Goal: Task Accomplishment & Management: Manage account settings

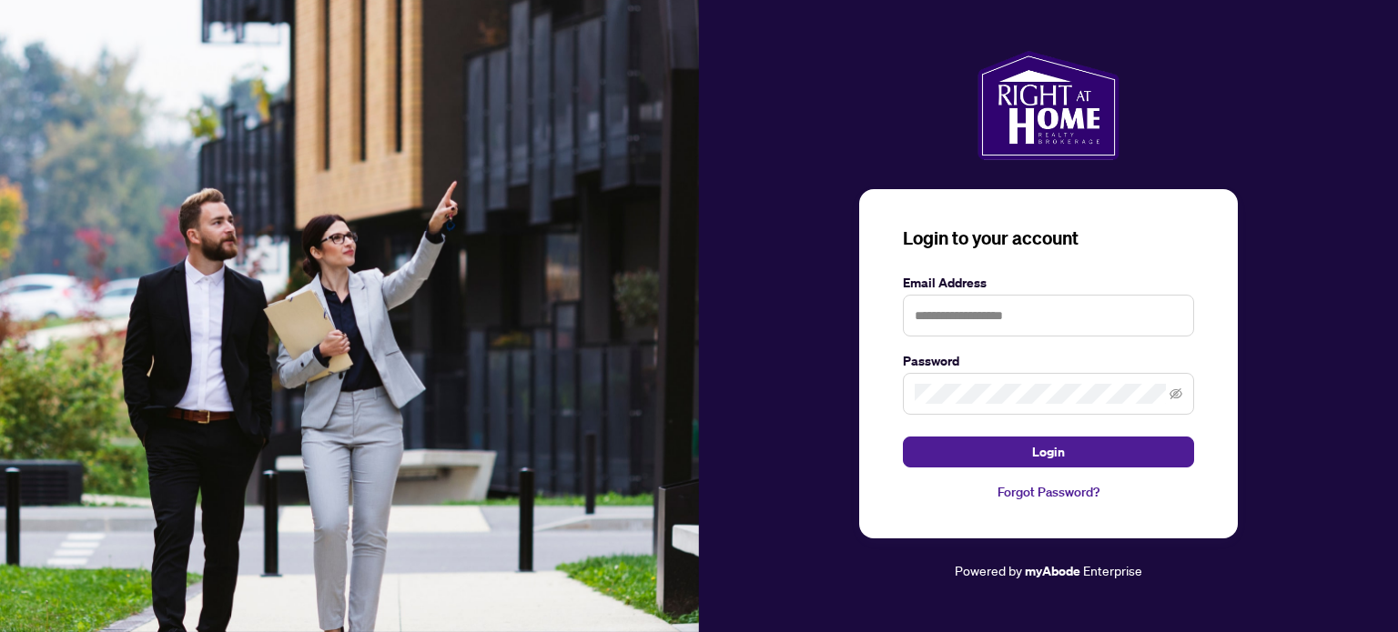
click at [691, 399] on img at bounding box center [349, 316] width 699 height 632
click at [1047, 325] on input "text" at bounding box center [1048, 316] width 291 height 42
type input "**********"
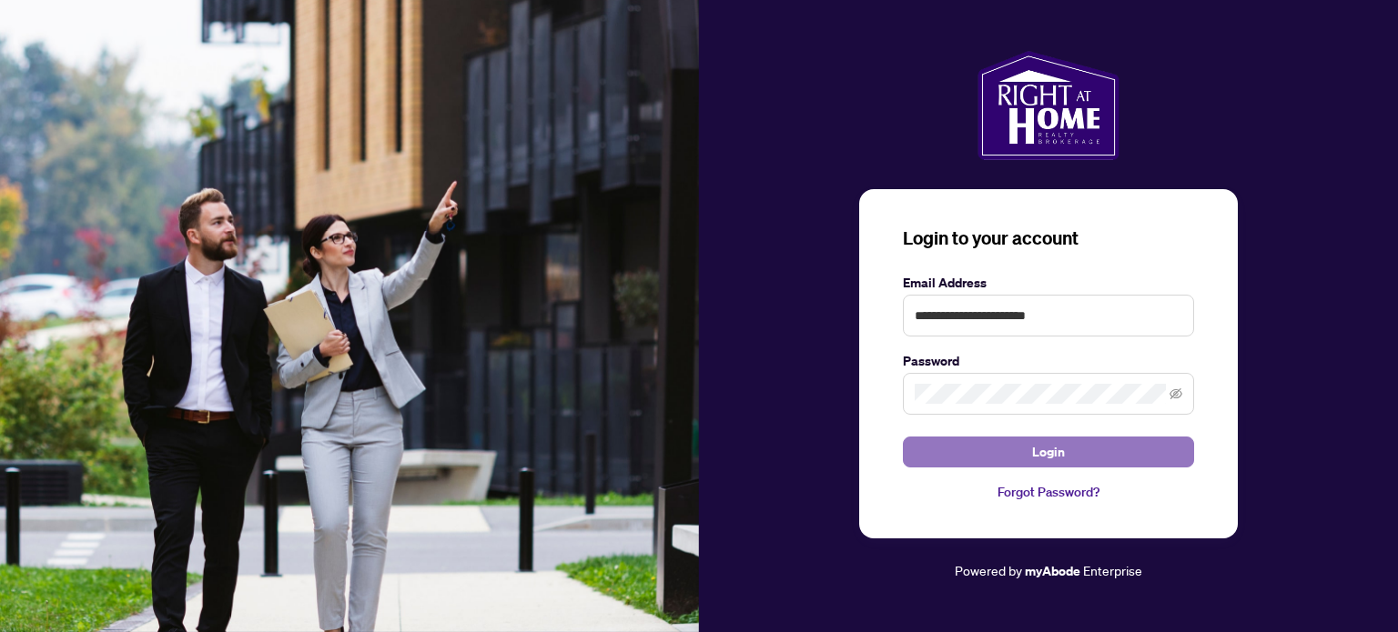
click at [1001, 447] on button "Login" at bounding box center [1048, 452] width 291 height 31
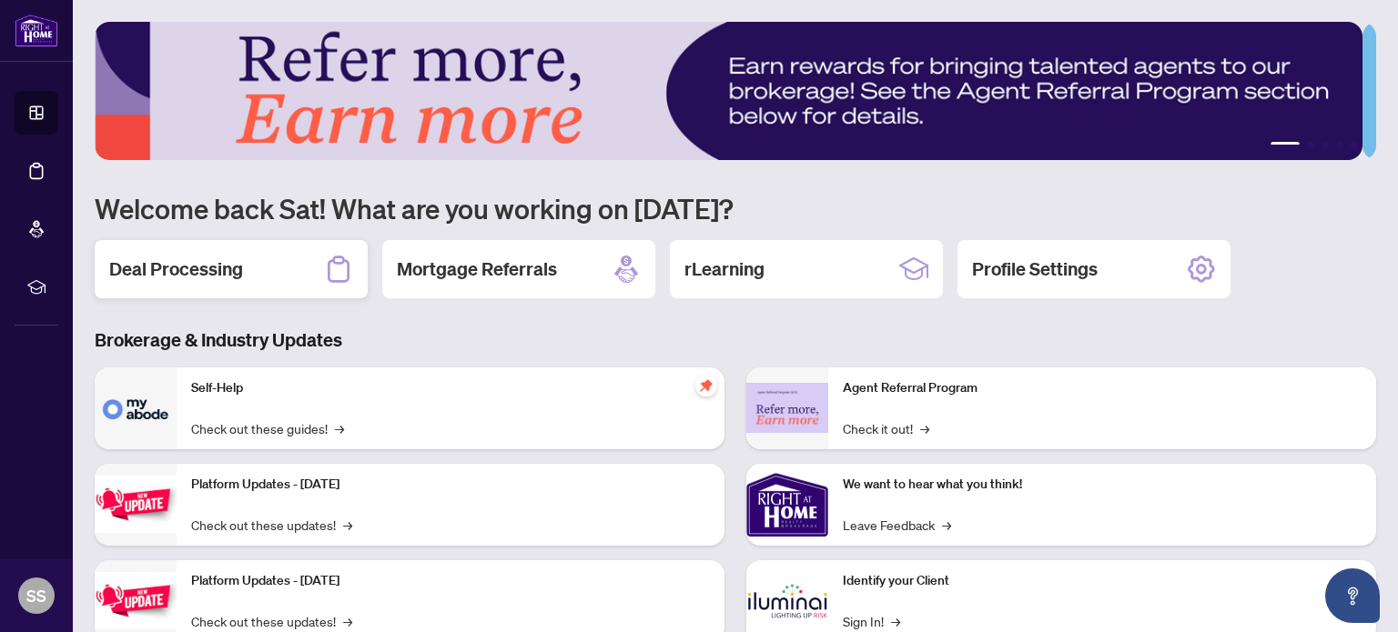
click at [208, 259] on h2 "Deal Processing" at bounding box center [176, 269] width 134 height 25
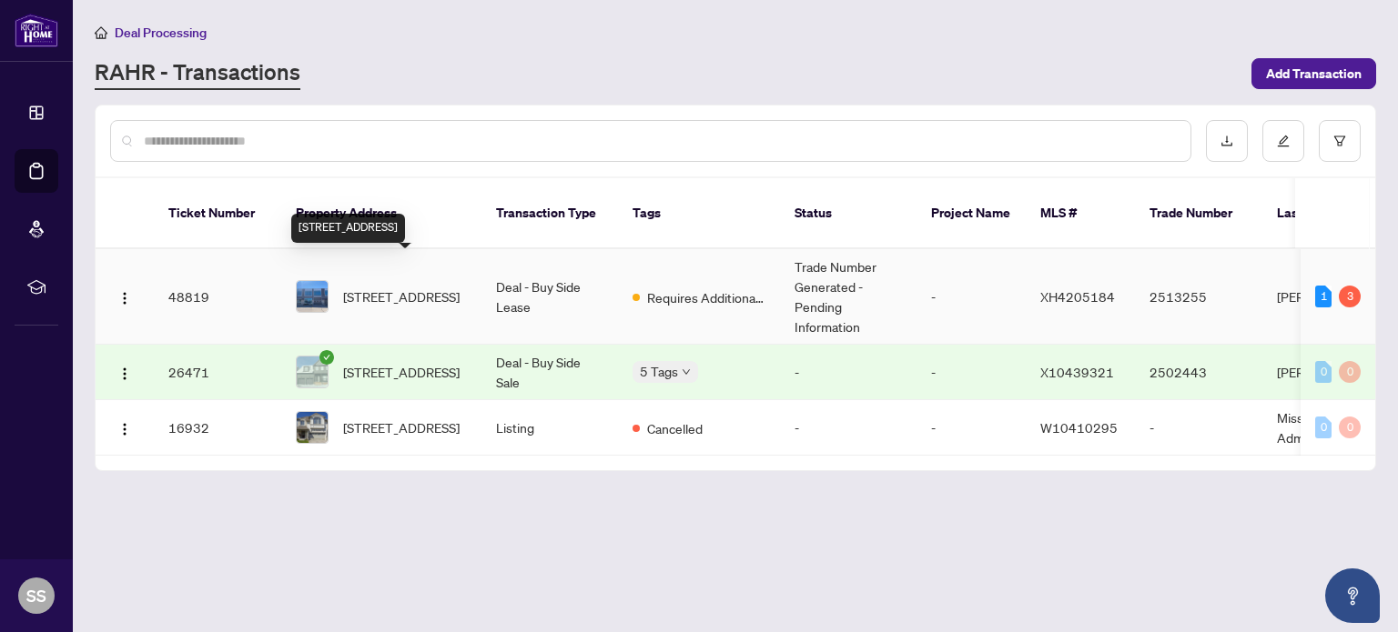
click at [405, 287] on span "[STREET_ADDRESS]" at bounding box center [401, 297] width 116 height 20
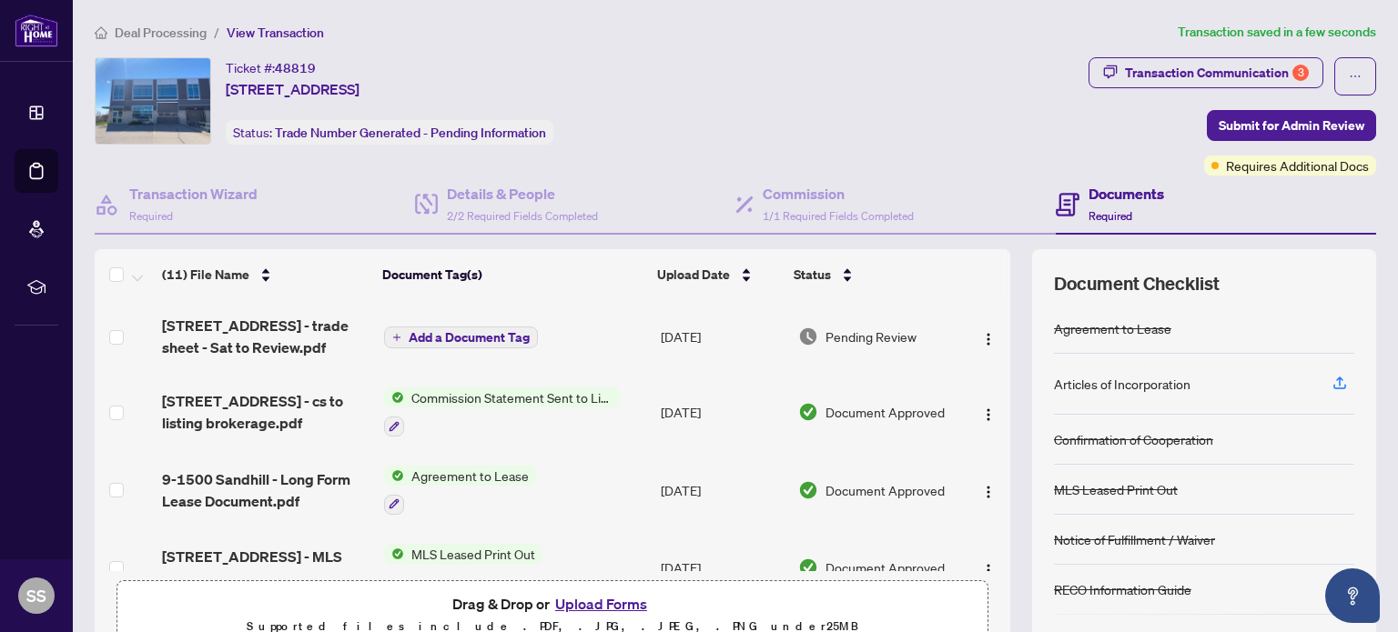
click at [1118, 383] on div "Articles of Incorporation" at bounding box center [1122, 384] width 136 height 20
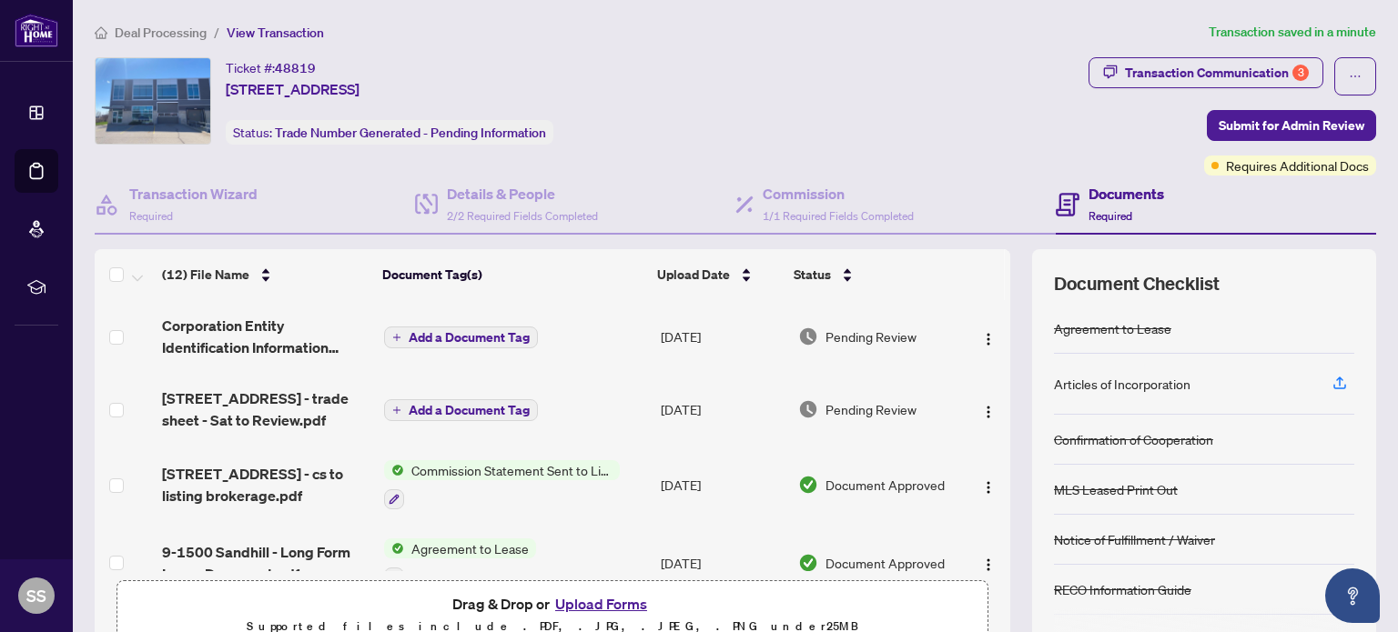
click at [453, 333] on span "Add a Document Tag" at bounding box center [469, 337] width 121 height 13
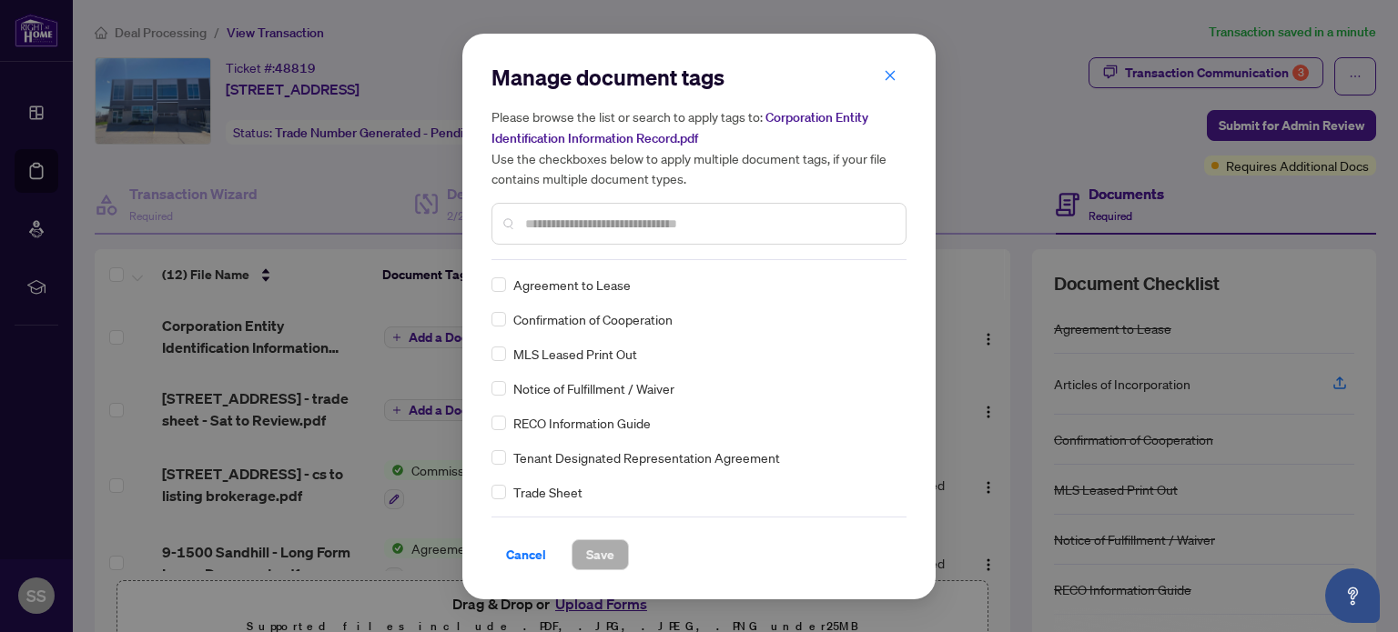
click at [574, 233] on div at bounding box center [698, 224] width 415 height 42
click at [573, 228] on input "text" at bounding box center [708, 224] width 366 height 20
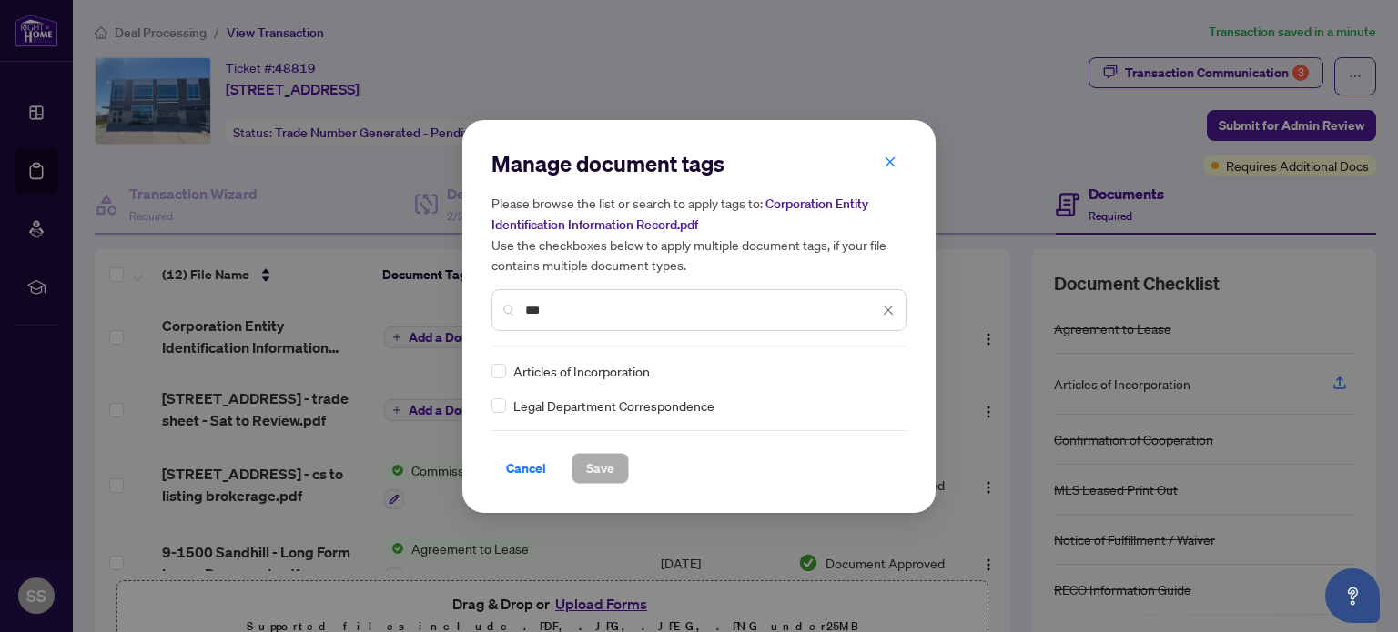
type input "***"
click at [571, 368] on span "Articles of Incorporation" at bounding box center [581, 371] width 136 height 20
click at [612, 468] on button "Save" at bounding box center [599, 468] width 57 height 31
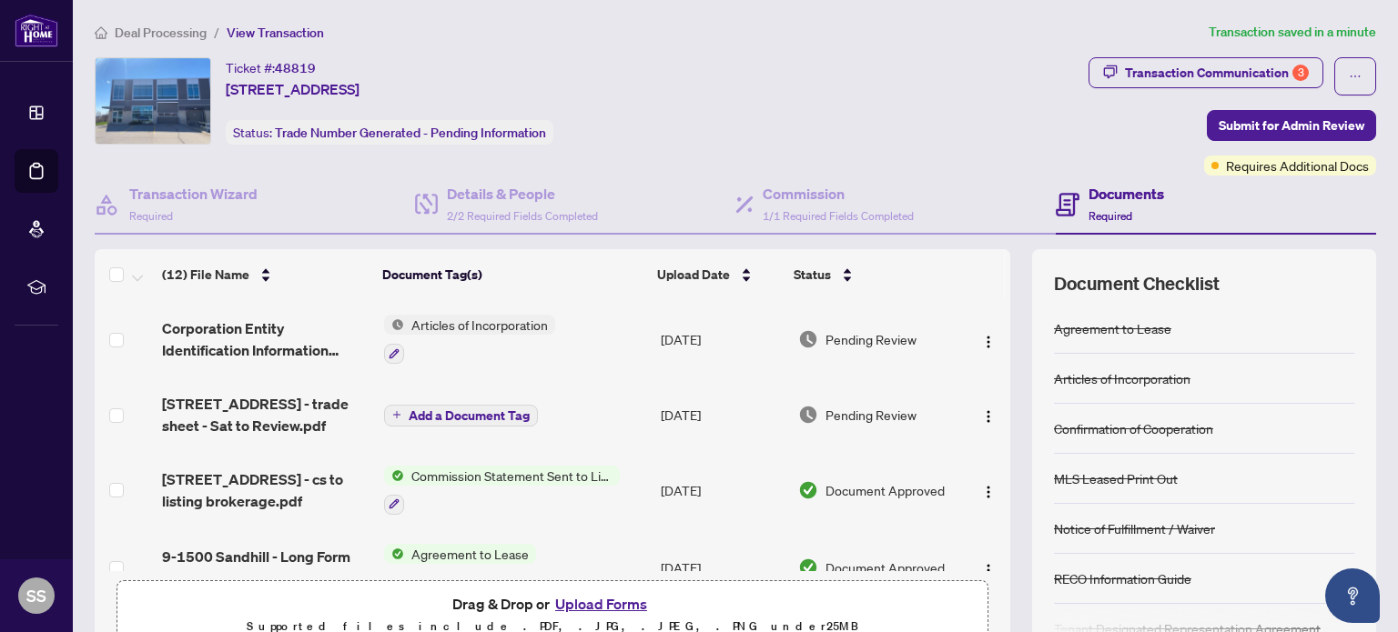
click at [487, 412] on span "Add a Document Tag" at bounding box center [469, 415] width 121 height 13
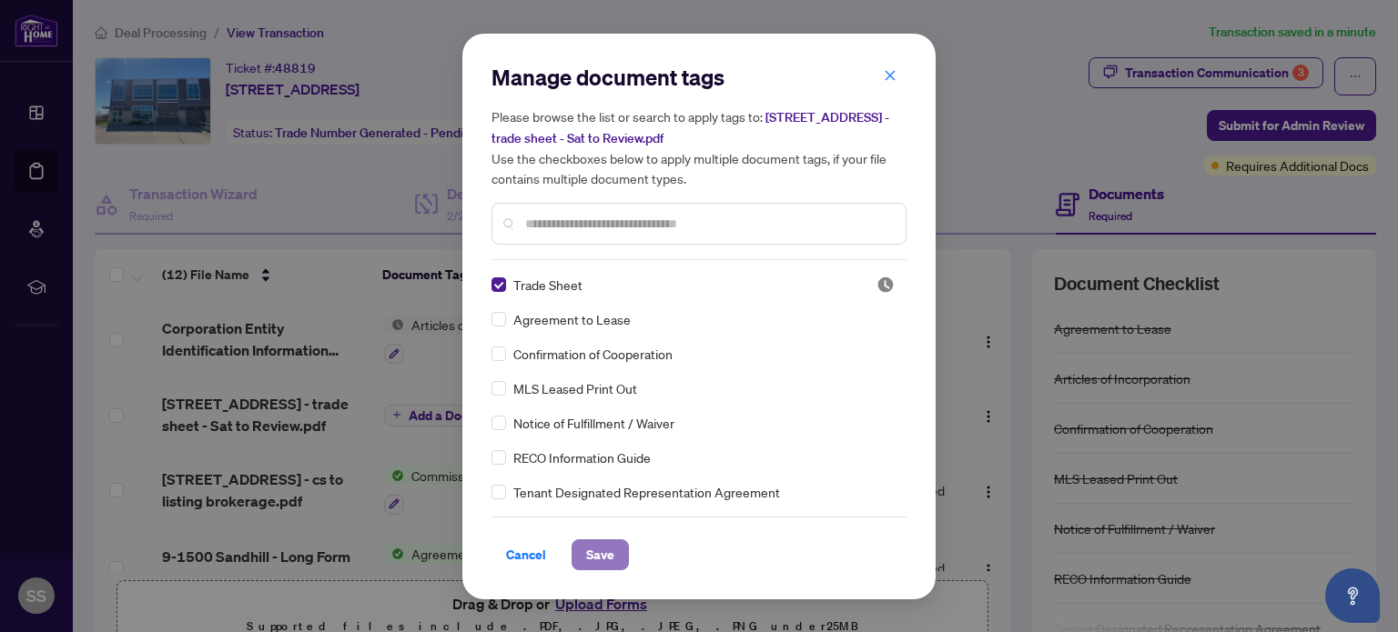
click at [591, 556] on span "Save" at bounding box center [600, 554] width 28 height 29
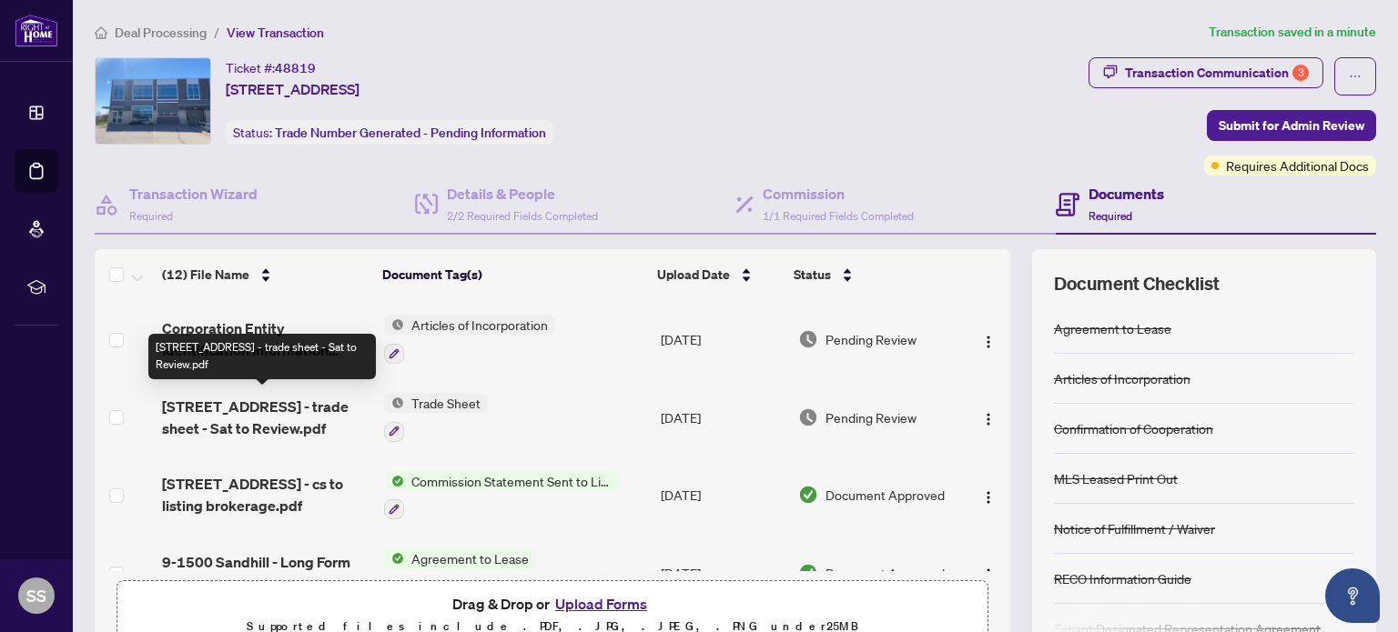
click at [225, 409] on span "[STREET_ADDRESS] - trade sheet - Sat to Review.pdf" at bounding box center [265, 418] width 207 height 44
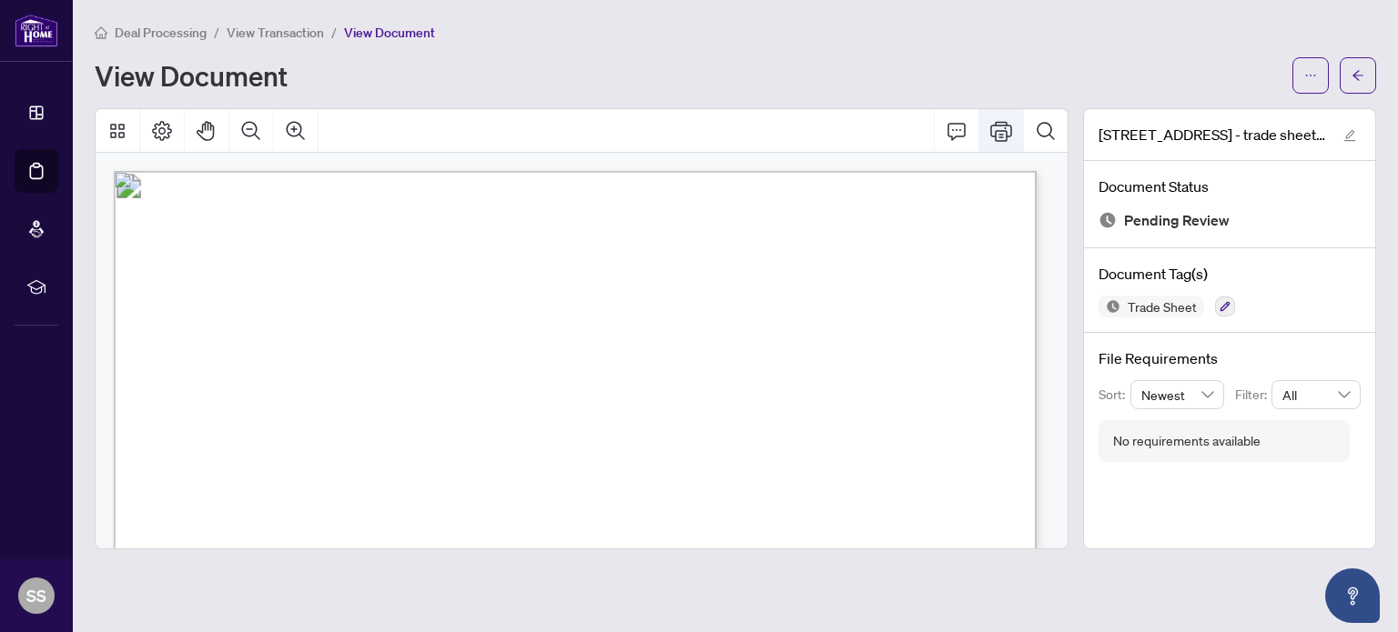
click at [1004, 134] on icon "Print" at bounding box center [1001, 131] width 22 height 22
click at [1357, 131] on button "button" at bounding box center [1349, 135] width 22 height 22
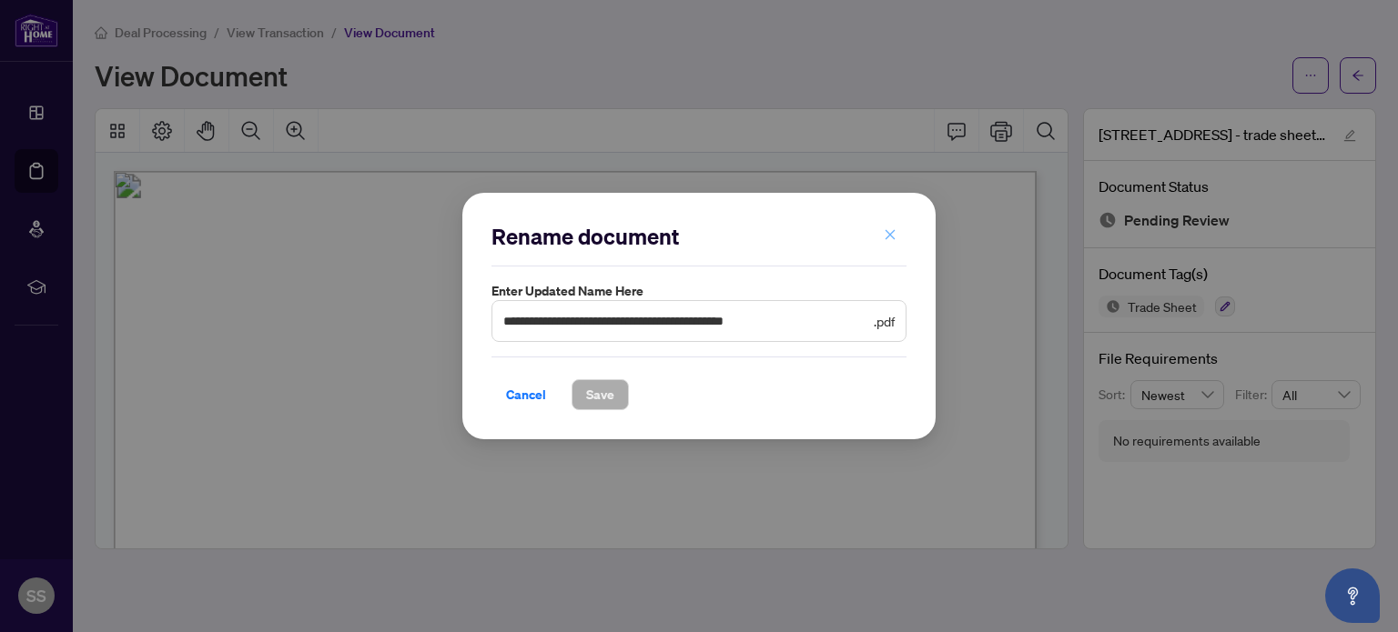
click at [889, 232] on icon "close" at bounding box center [889, 234] width 13 height 13
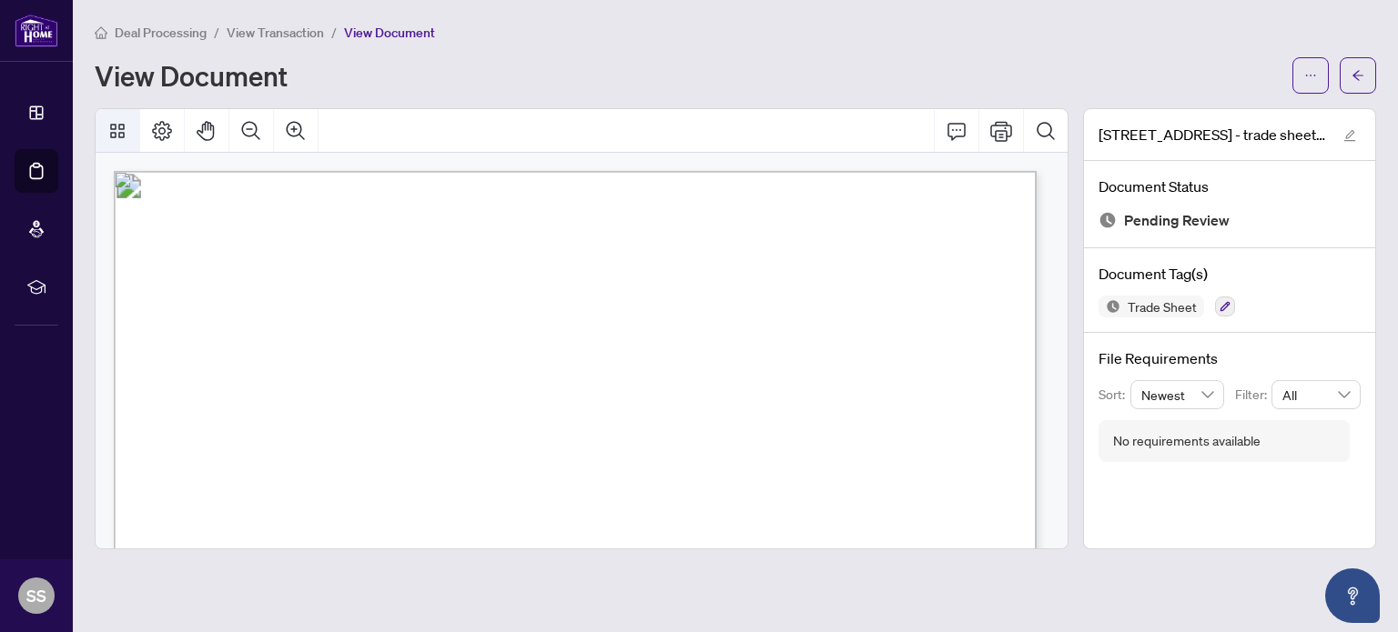
click at [127, 135] on button "Thumbnails" at bounding box center [118, 131] width 44 height 44
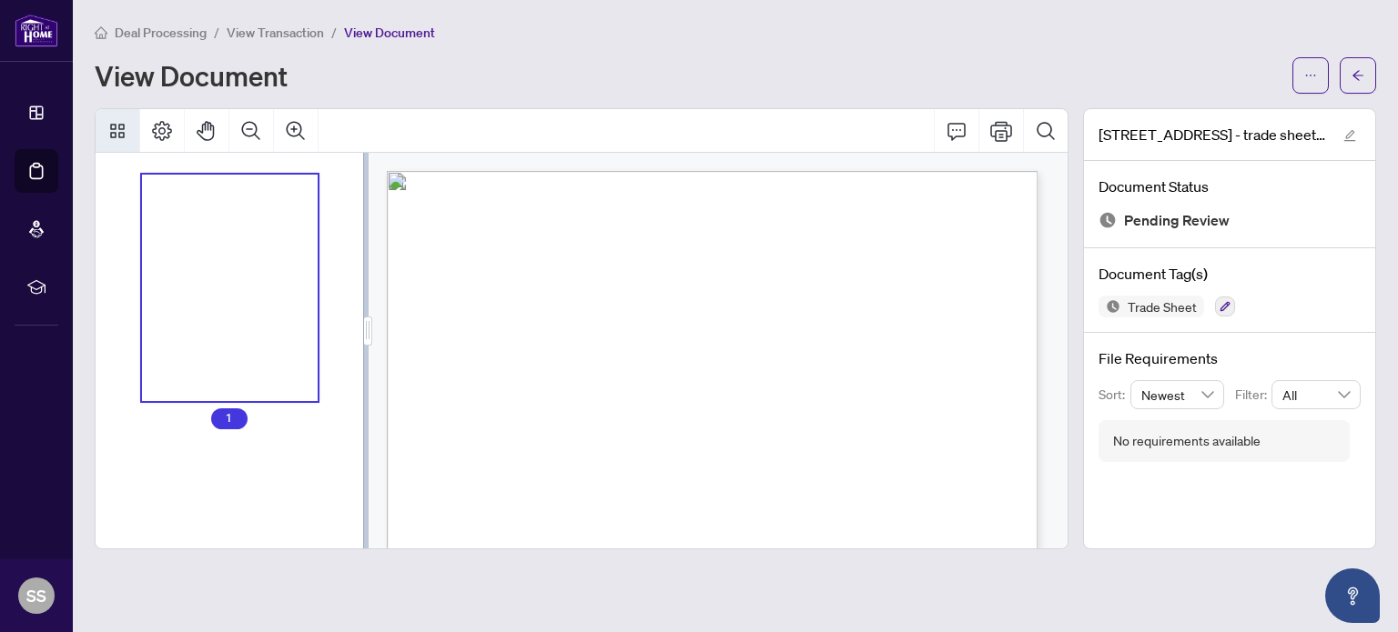
click at [116, 124] on icon "Thumbnails" at bounding box center [117, 131] width 22 height 22
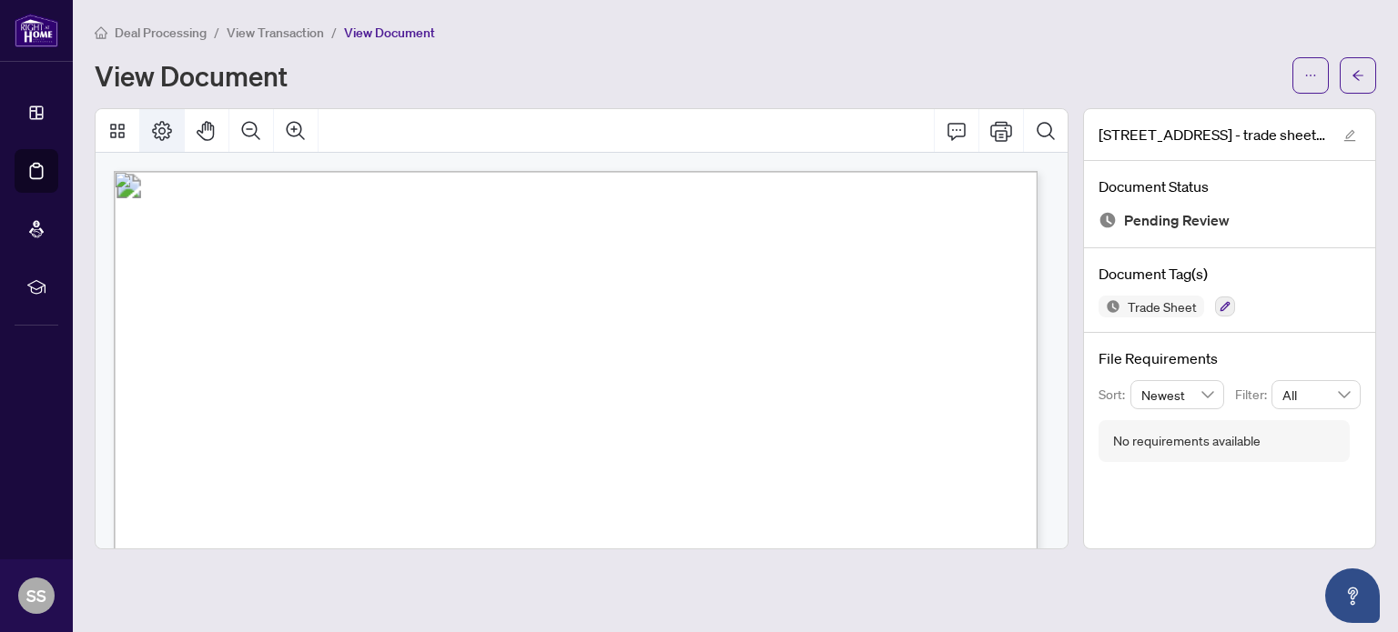
click at [156, 128] on icon "Page Layout" at bounding box center [162, 131] width 22 height 22
click at [267, 32] on span "View Transaction" at bounding box center [275, 33] width 97 height 16
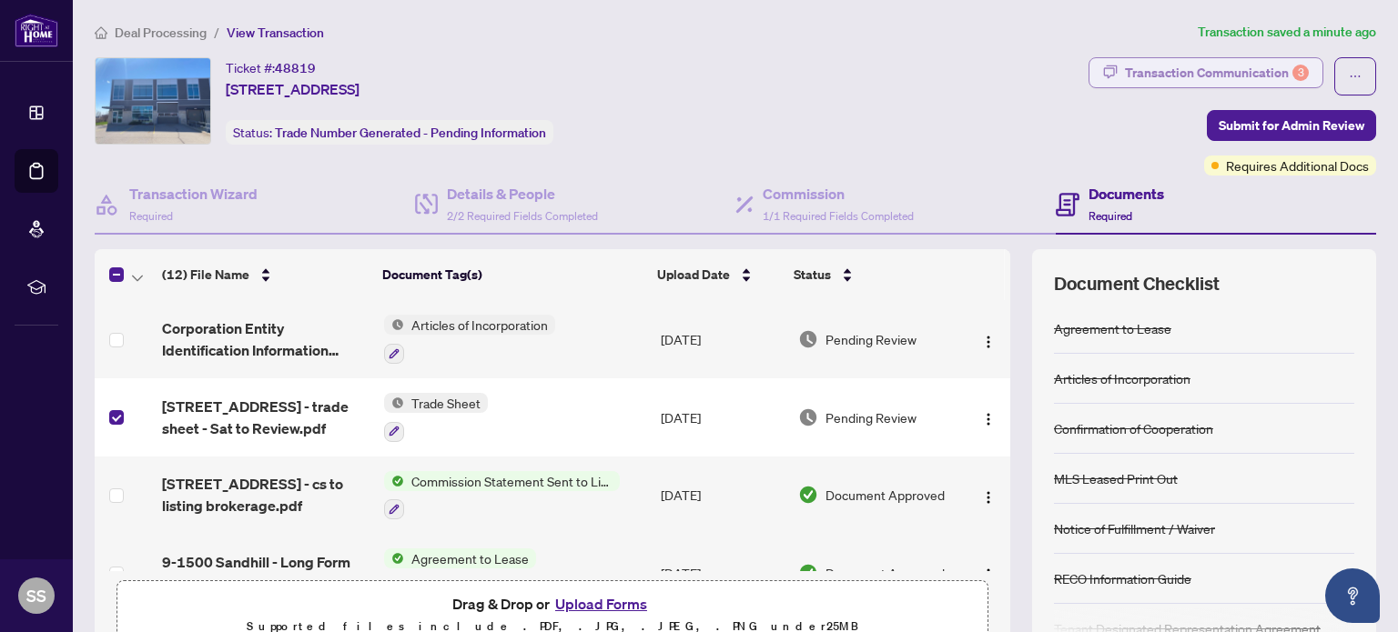
click at [1241, 78] on div "Transaction Communication 3" at bounding box center [1217, 72] width 184 height 29
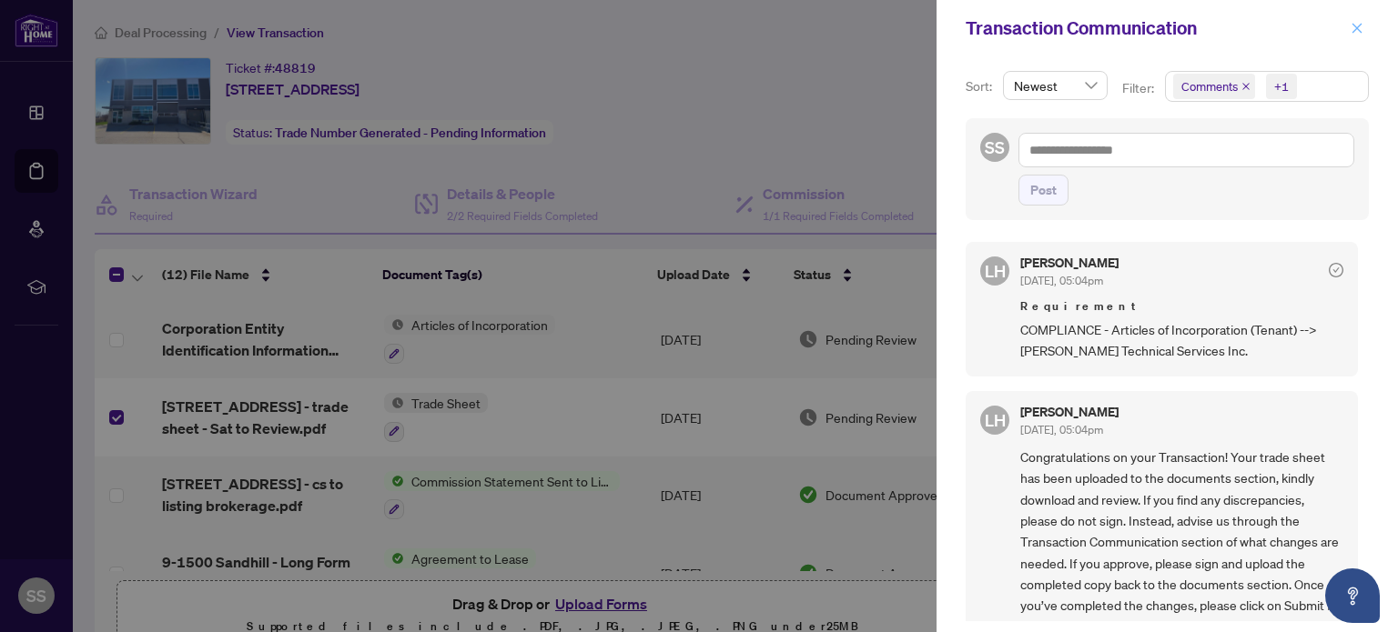
click at [1359, 30] on icon "close" at bounding box center [1356, 28] width 13 height 13
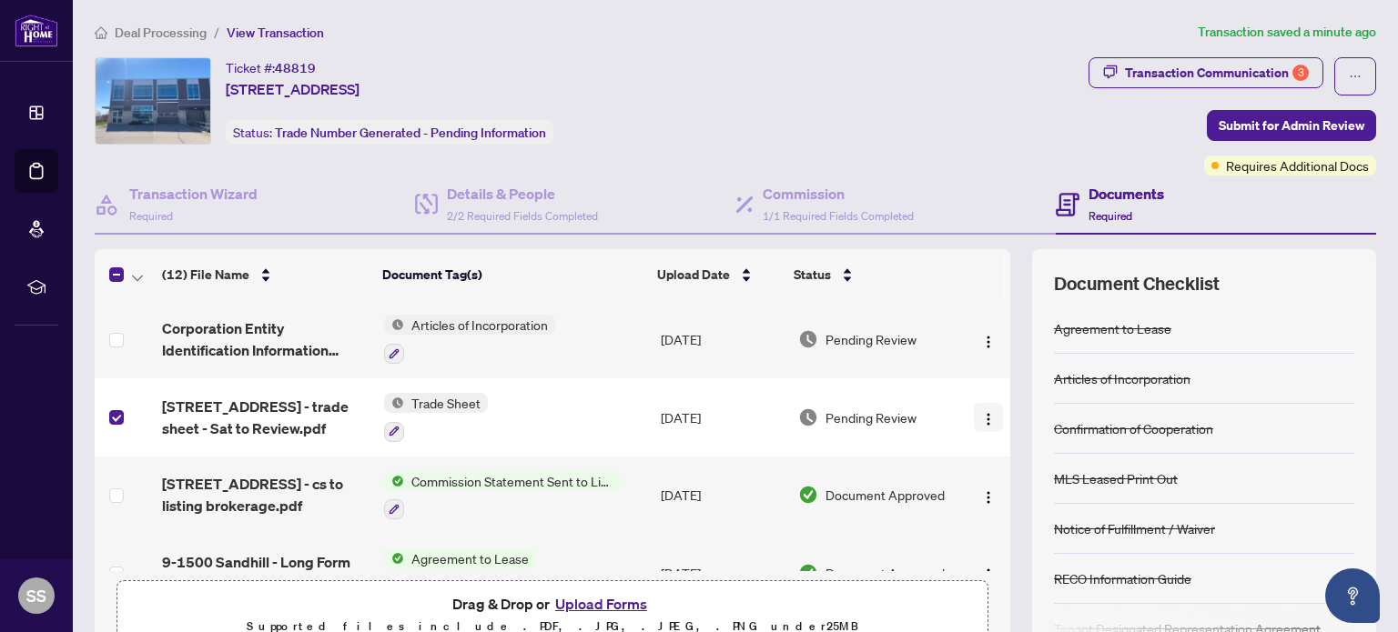
click at [981, 408] on span "button" at bounding box center [988, 418] width 15 height 20
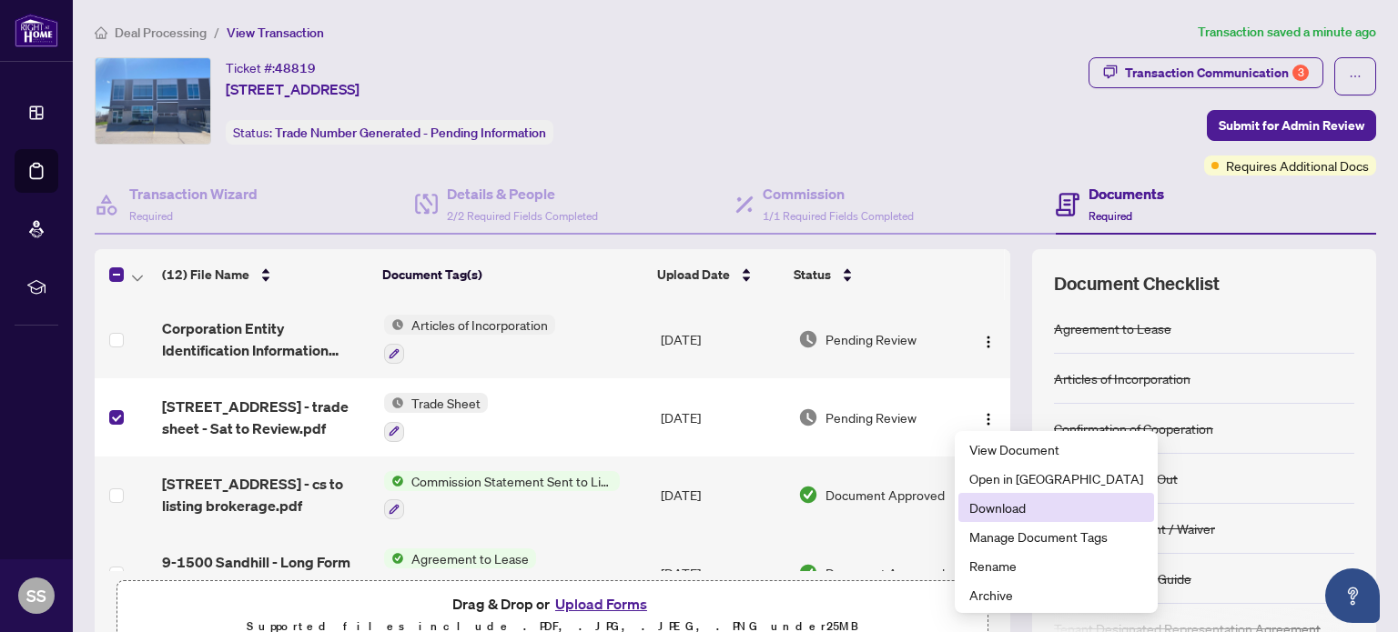
click at [976, 505] on span "Download" at bounding box center [1056, 508] width 174 height 20
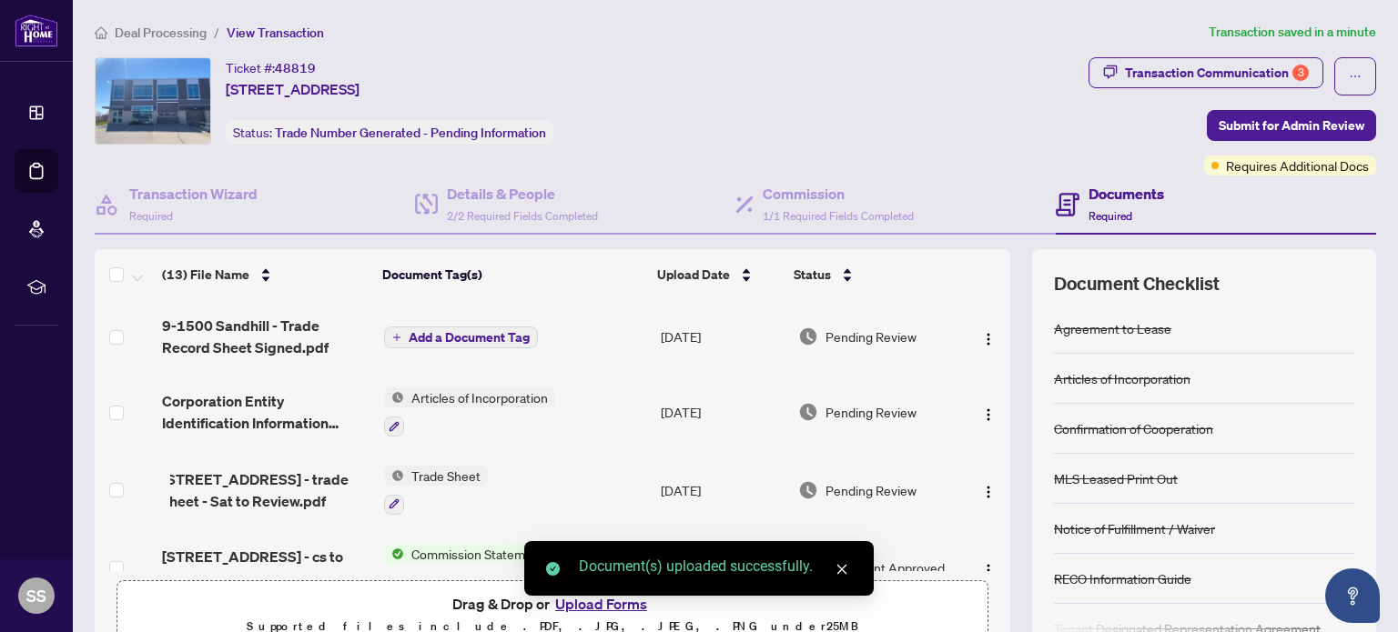
click at [458, 338] on span "Add a Document Tag" at bounding box center [469, 337] width 121 height 13
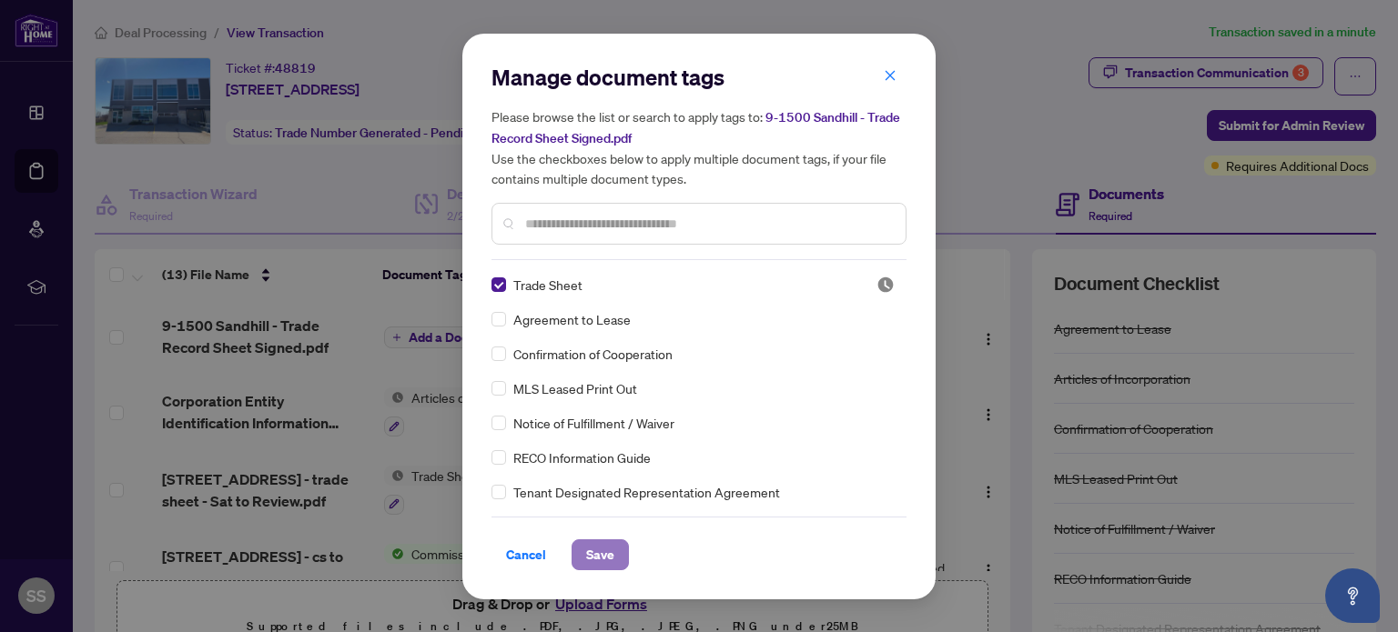
click at [599, 560] on span "Save" at bounding box center [600, 554] width 28 height 29
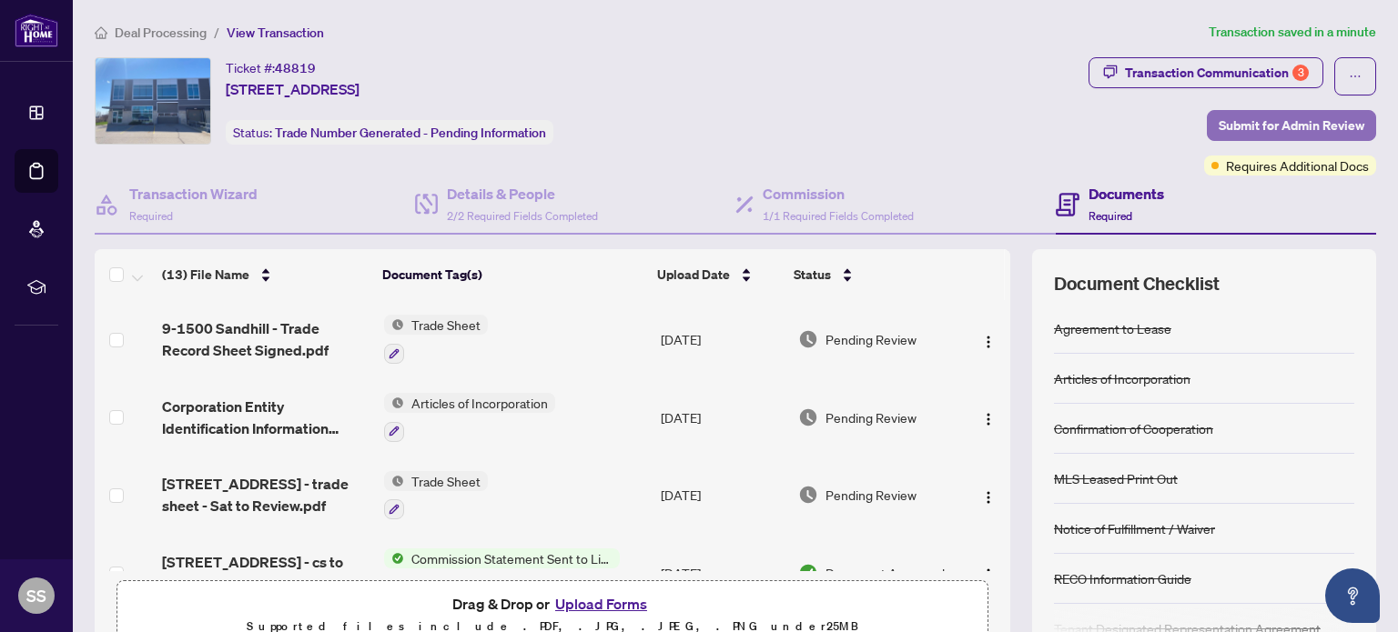
click at [1355, 126] on button "Submit for Admin Review" at bounding box center [1290, 125] width 169 height 31
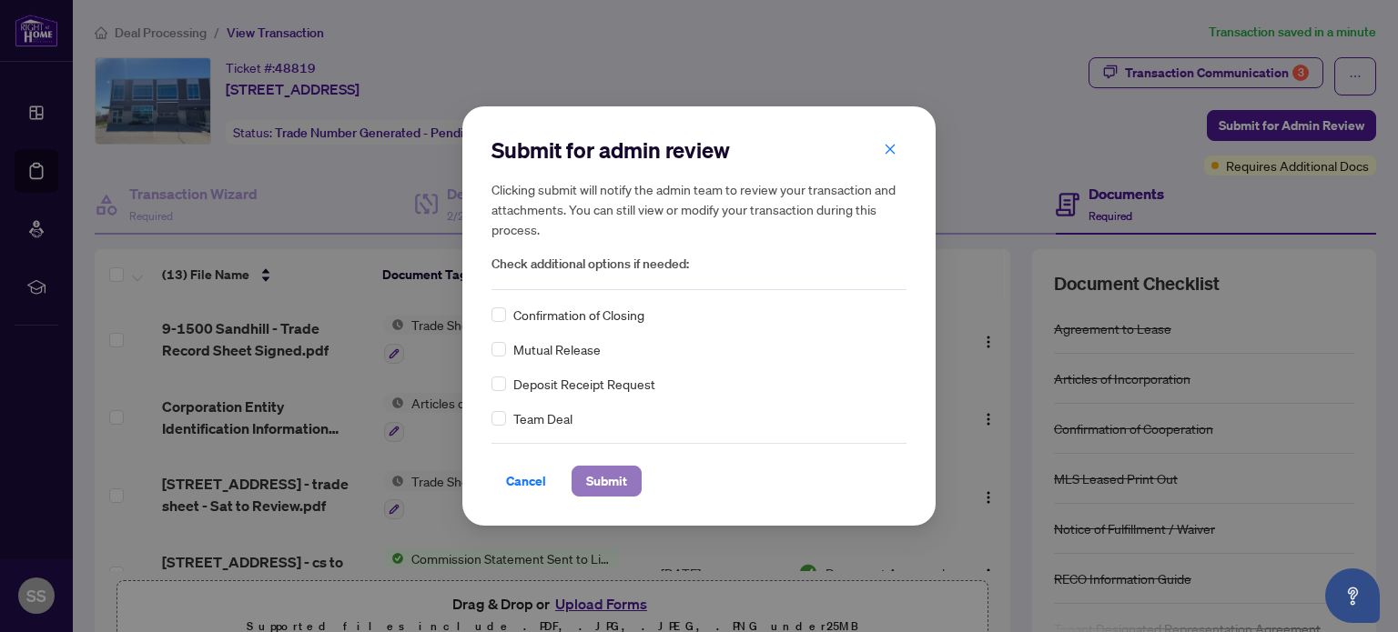
click at [614, 490] on span "Submit" at bounding box center [606, 481] width 41 height 29
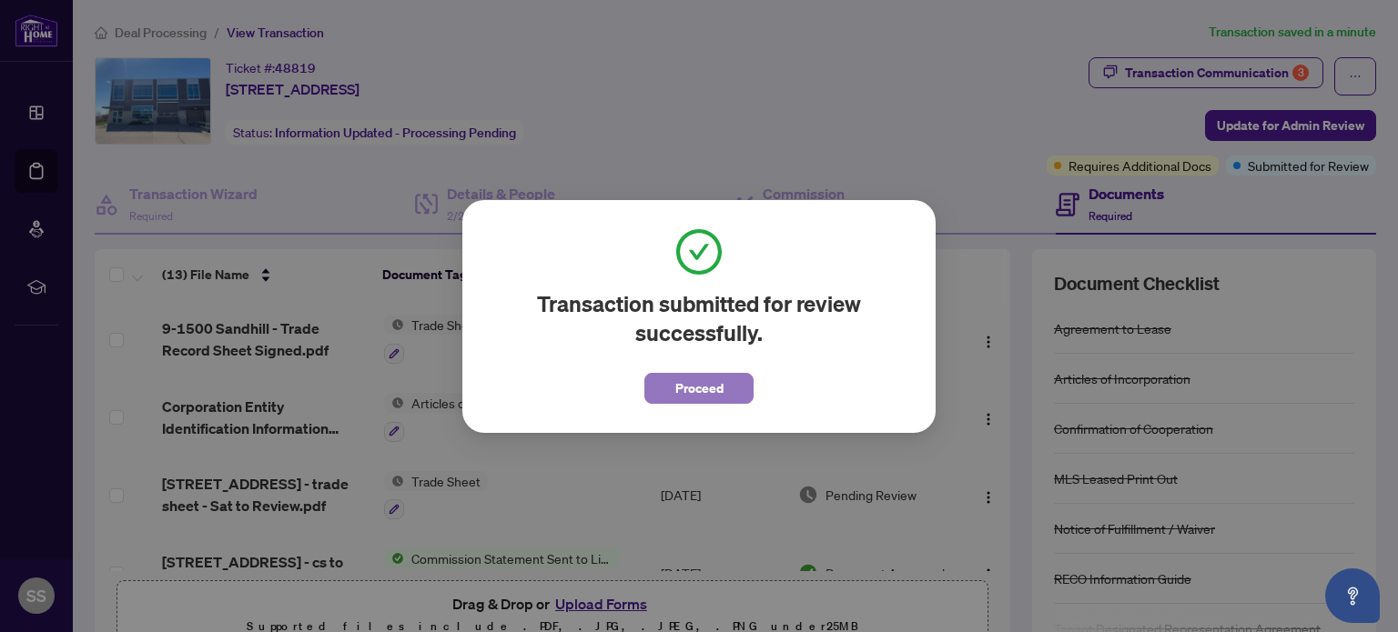
click at [700, 376] on span "Proceed" at bounding box center [699, 388] width 48 height 29
